Goal: Information Seeking & Learning: Learn about a topic

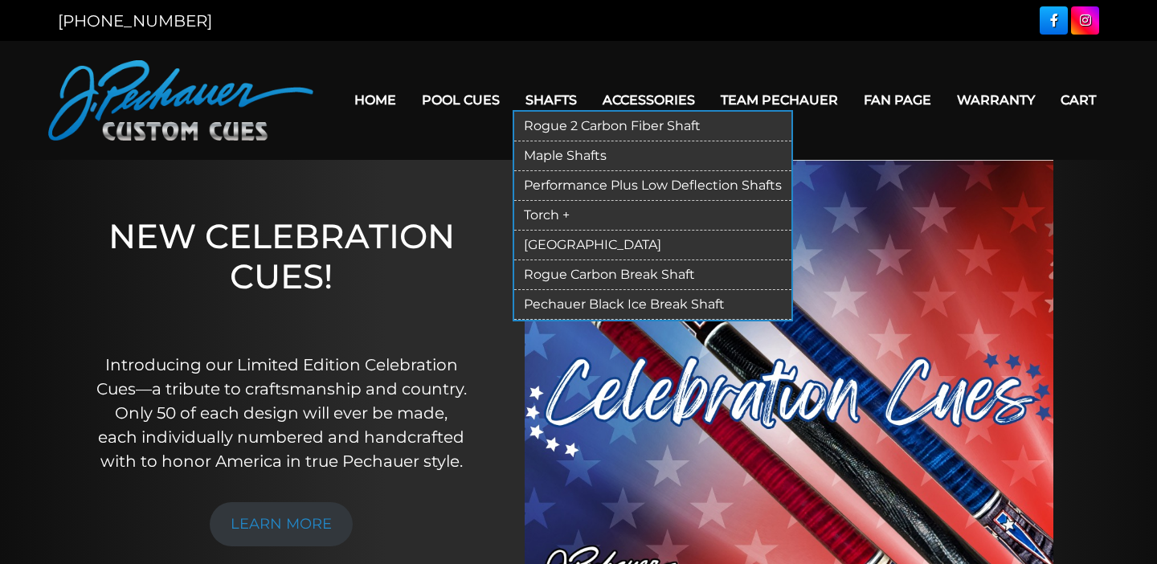
click at [546, 113] on link "Rogue 2 Carbon Fiber Shaft" at bounding box center [652, 127] width 277 height 30
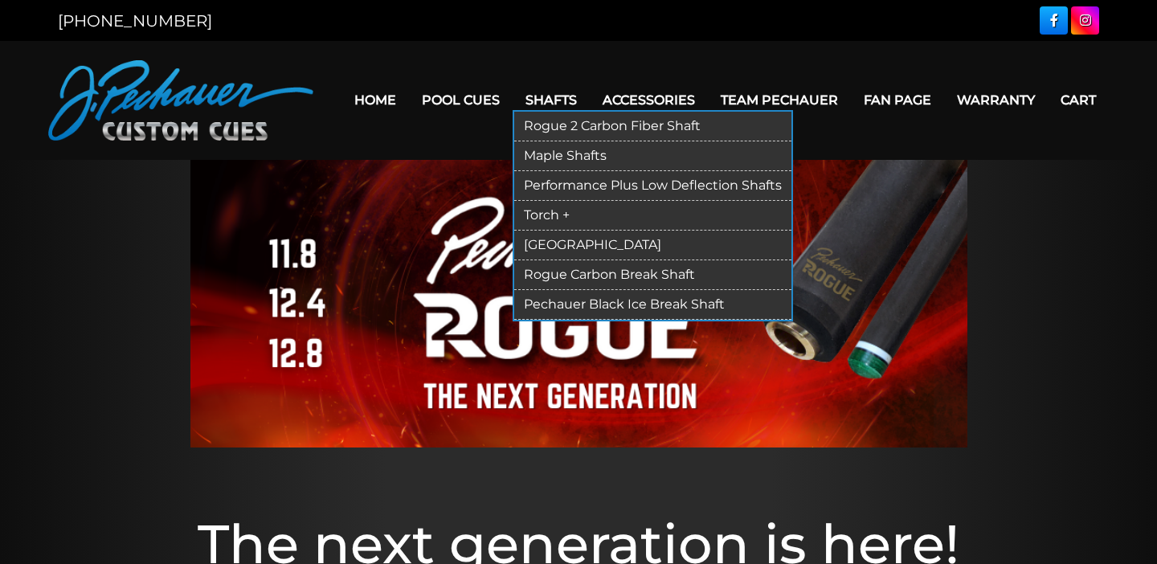
click at [544, 141] on link "Maple Shafts" at bounding box center [652, 156] width 277 height 30
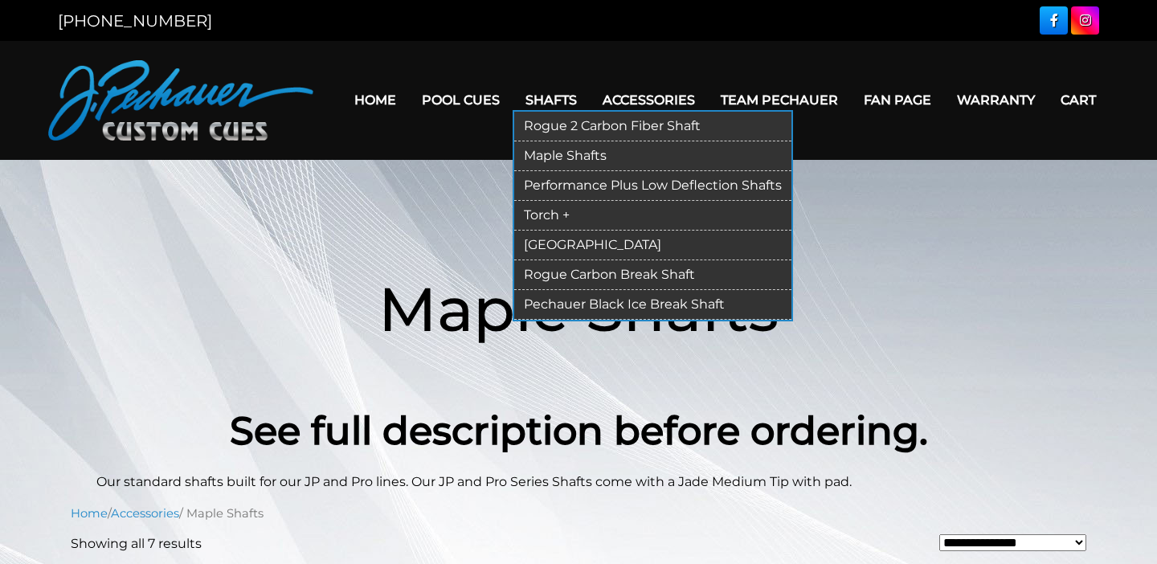
click at [550, 173] on link "Performance Plus Low Deflection Shafts" at bounding box center [652, 186] width 277 height 30
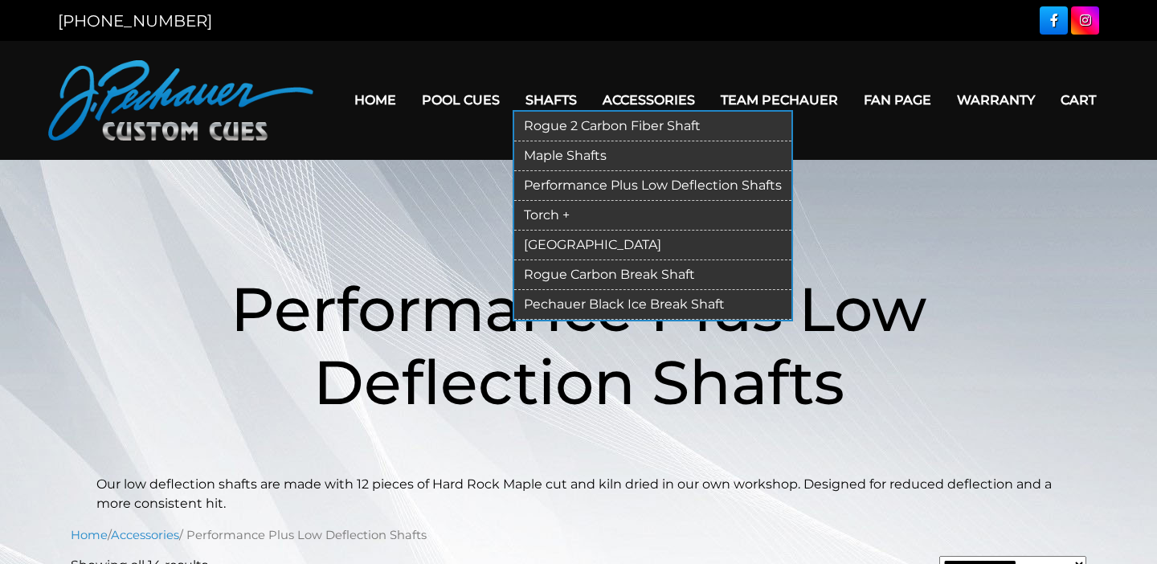
click at [534, 201] on link "Torch +" at bounding box center [652, 216] width 277 height 30
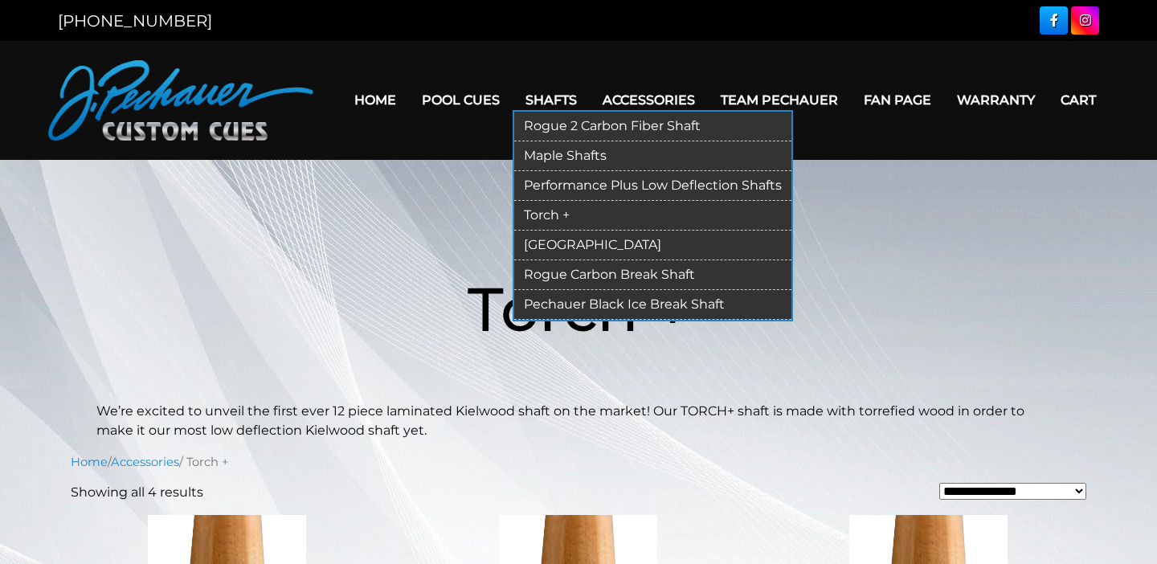
click at [552, 231] on link "[GEOGRAPHIC_DATA]" at bounding box center [652, 246] width 277 height 30
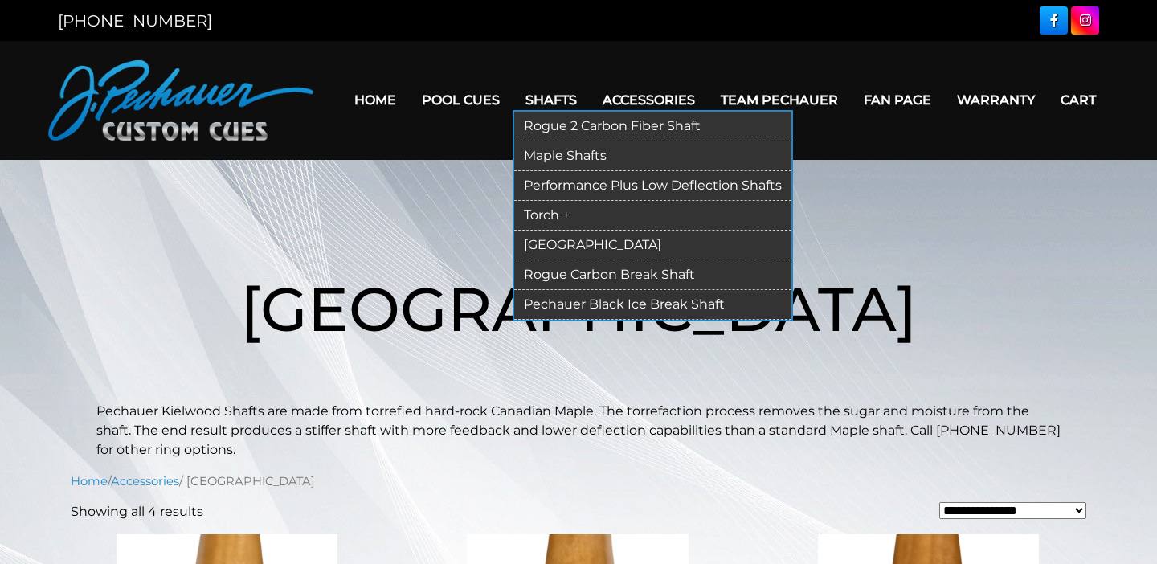
click at [549, 291] on link "Pechauer Black Ice Break Shaft" at bounding box center [652, 305] width 277 height 30
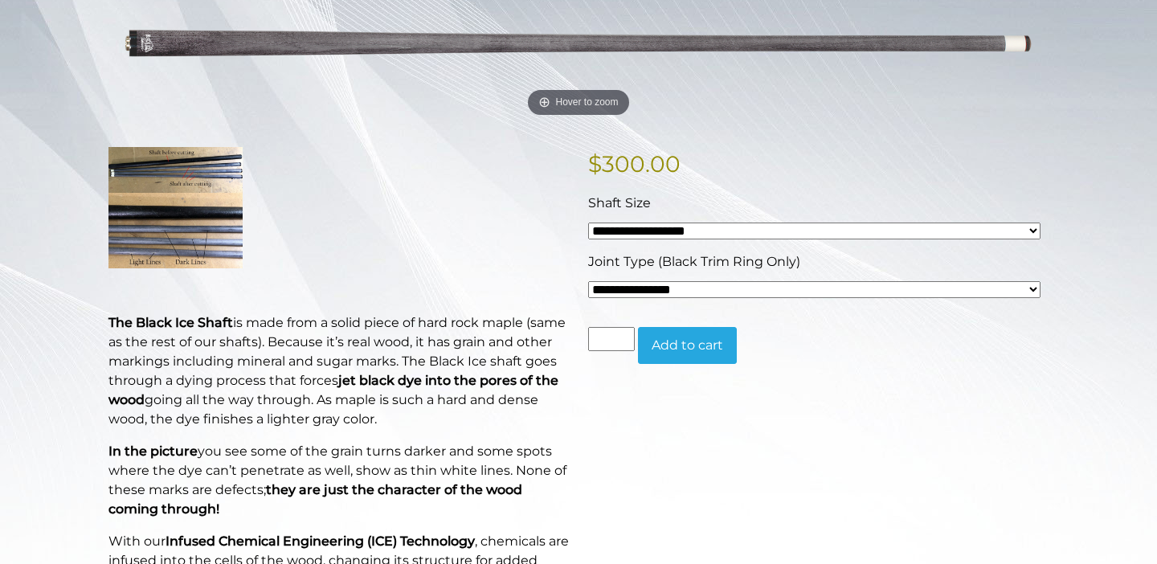
scroll to position [287, 0]
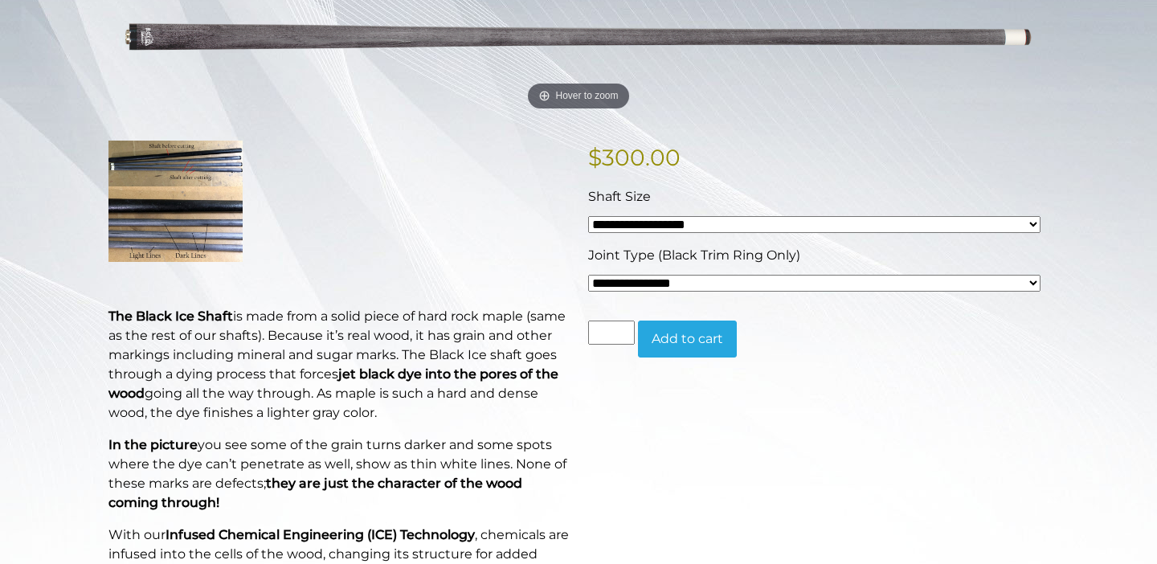
select select "*****"
click at [210, 229] on img at bounding box center [175, 201] width 134 height 121
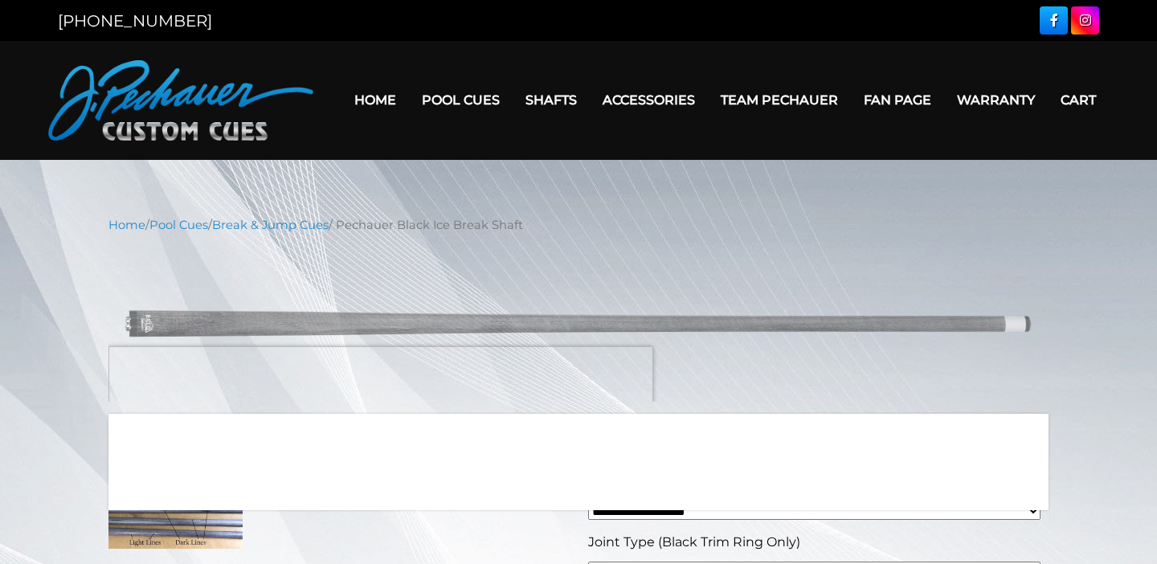
scroll to position [0, 0]
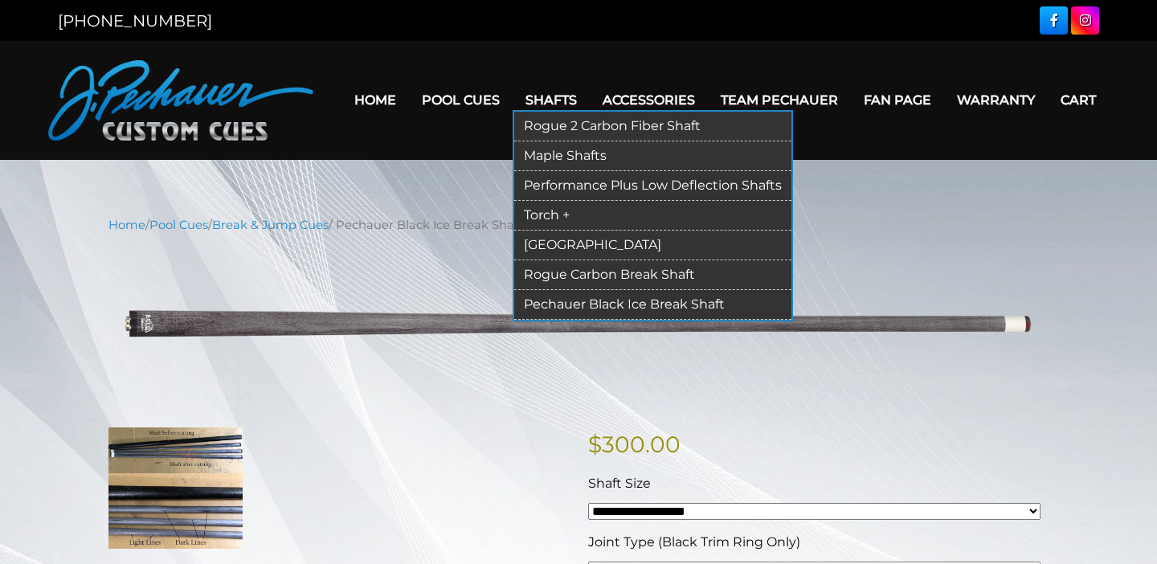
click at [552, 260] on link "Rogue Carbon Break Shaft" at bounding box center [652, 275] width 277 height 30
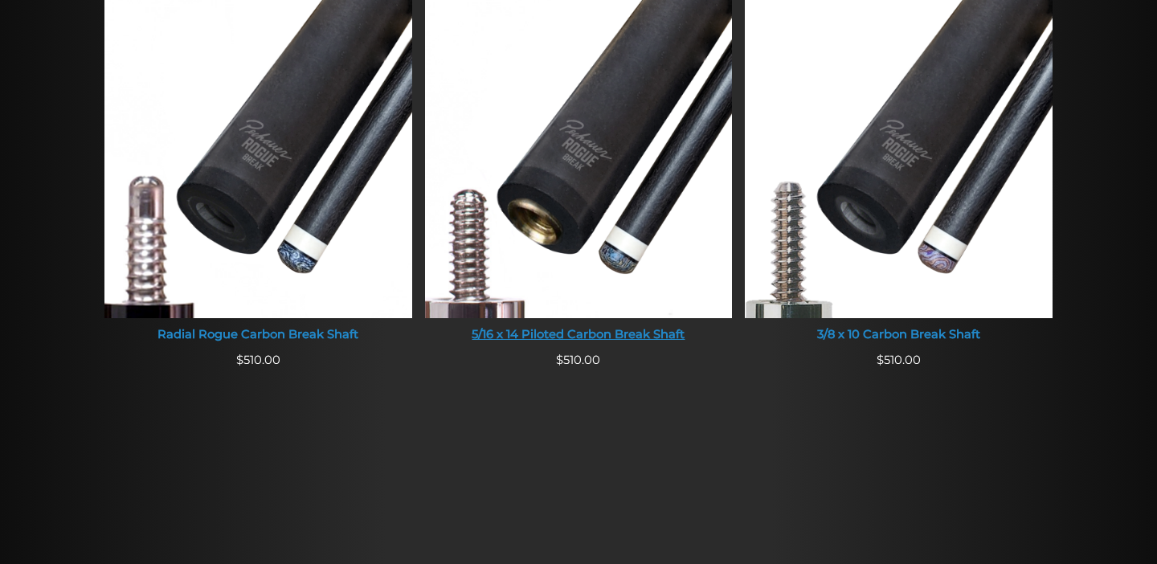
scroll to position [1064, 0]
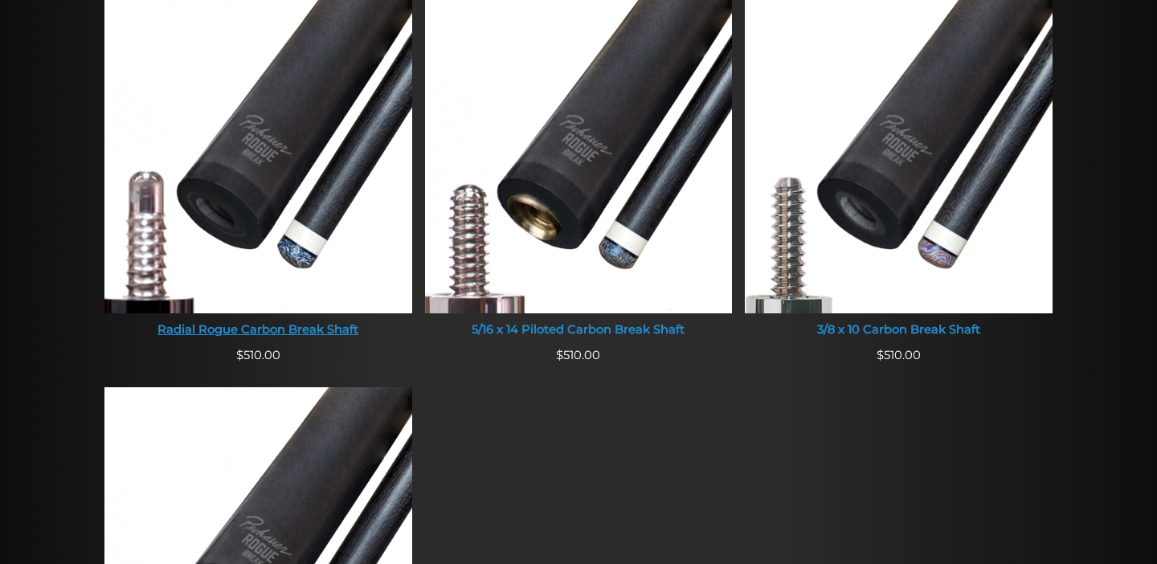
click at [277, 188] on img at bounding box center [258, 149] width 308 height 327
